Goal: Task Accomplishment & Management: Complete application form

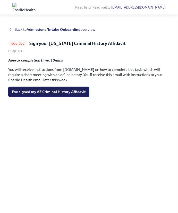
click at [103, 109] on div "Back to Admissions/Intake Onboarding overview Overdue Sign your [US_STATE] Crim…" at bounding box center [89, 113] width 162 height 173
click at [102, 95] on div "I've signed my AZ Criminal History Affidavit" at bounding box center [89, 91] width 162 height 10
click at [112, 34] on div "Back to Admissions/Intake Onboarding overview Overdue Sign your [US_STATE] Crim…" at bounding box center [89, 113] width 162 height 173
click at [50, 31] on strong "Admissions/Intake Onboarding" at bounding box center [54, 29] width 54 height 5
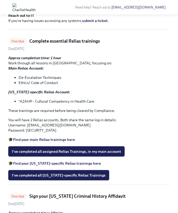
scroll to position [142, 0]
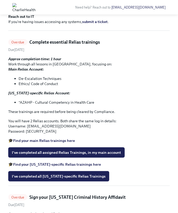
click at [159, 45] on div "Hi Quenla! This is your personal task list for Admissions/Intake Onboarding at …" at bounding box center [89, 188] width 178 height 621
click at [159, 24] on p "Reach out to IT If you're having issues accessing any systems, submit a ticket ." at bounding box center [89, 19] width 162 height 10
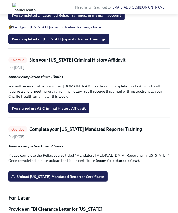
scroll to position [280, 0]
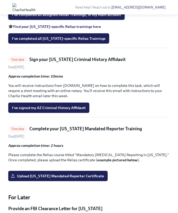
click at [62, 17] on span "I've completed all assigned Relias Trainings, in my main account" at bounding box center [66, 14] width 109 height 5
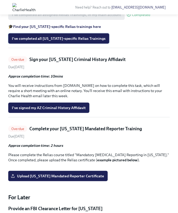
click at [41, 41] on span "I've completed all [US_STATE]-specific Relias Trainings" at bounding box center [59, 38] width 94 height 5
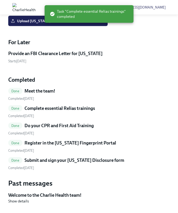
scroll to position [125, 0]
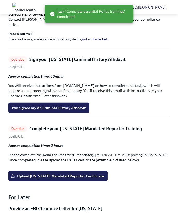
click at [138, 69] on div "Due [DATE]" at bounding box center [89, 67] width 162 height 5
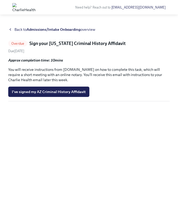
scroll to position [125, 0]
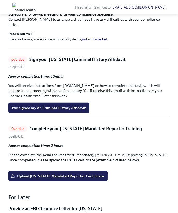
click at [100, 41] on strong "submit a ticket" at bounding box center [95, 39] width 26 height 5
click at [159, 113] on div "I've signed my AZ Criminal History Affidavit" at bounding box center [89, 107] width 162 height 10
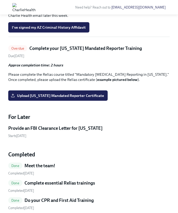
scroll to position [217, 0]
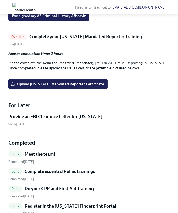
click at [159, 75] on div at bounding box center [89, 75] width 162 height 0
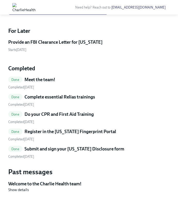
scroll to position [297, 0]
click at [58, 12] on span "Upload [US_STATE] Mandated Reporter Certificate" at bounding box center [58, 9] width 92 height 5
click at [0, 0] on input "Upload [US_STATE] Mandated Reporter Certificate" at bounding box center [0, 0] width 0 height 0
click at [142, 45] on div "Provide an FBI Clearance Letter for [US_STATE]" at bounding box center [89, 42] width 162 height 6
